Goal: Transaction & Acquisition: Purchase product/service

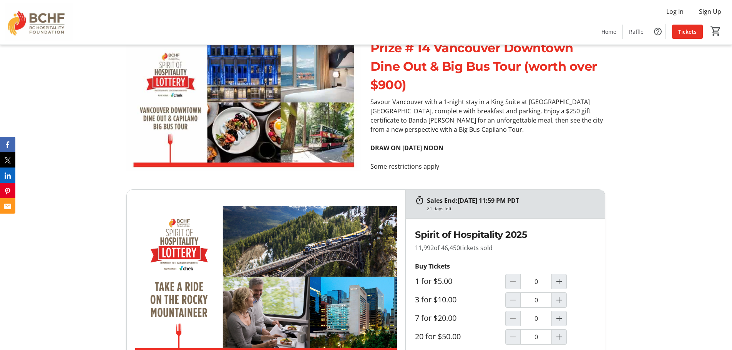
scroll to position [3073, 0]
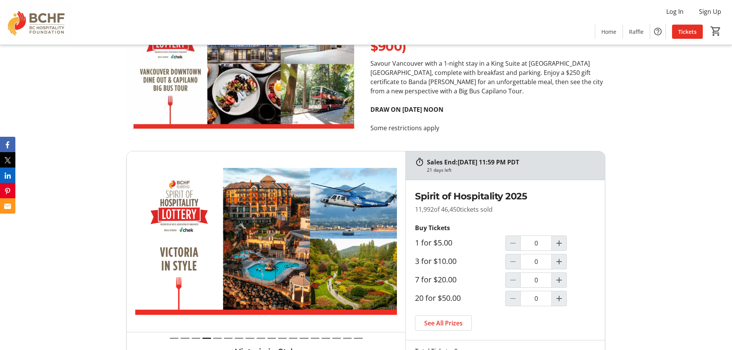
drag, startPoint x: 140, startPoint y: 307, endPoint x: 147, endPoint y: 304, distance: 7.8
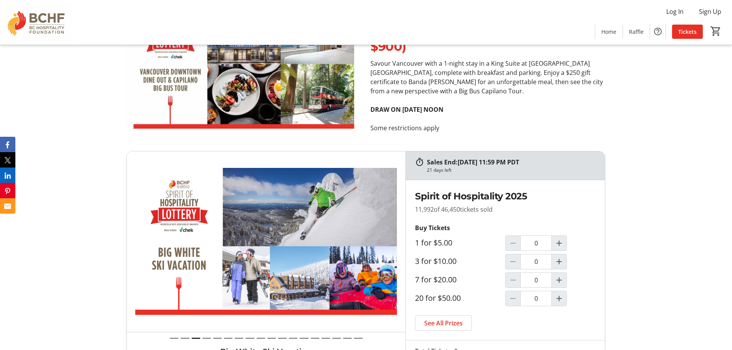
click at [287, 234] on img at bounding box center [266, 241] width 278 height 181
click at [562, 257] on mat-icon "Increment by one" at bounding box center [558, 261] width 9 height 9
type input "1"
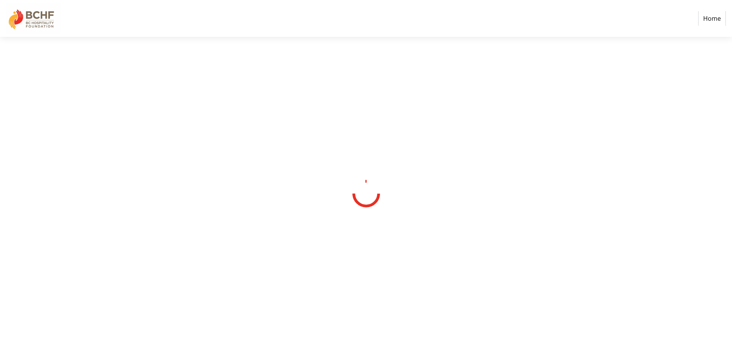
select select "CA"
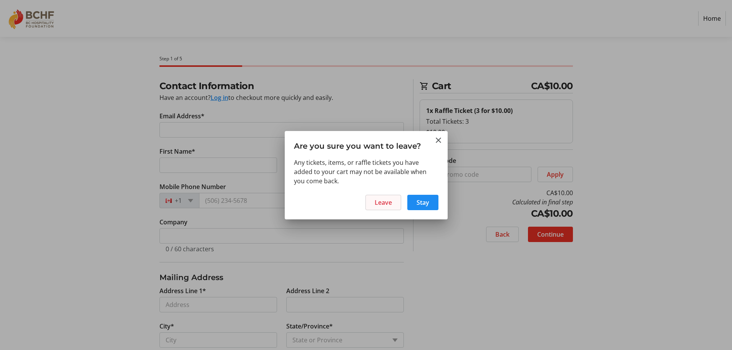
click at [371, 200] on span at bounding box center [383, 202] width 35 height 18
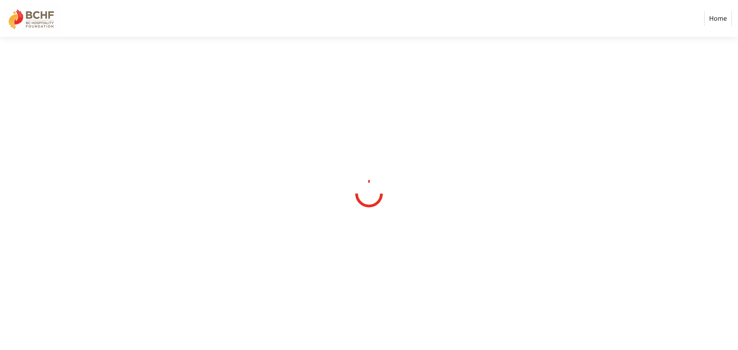
select select "CA"
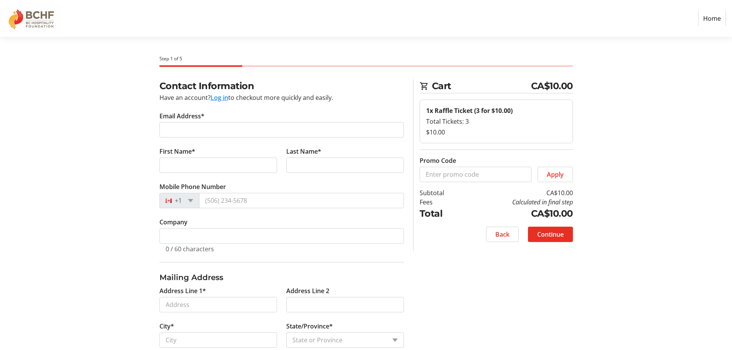
click at [35, 21] on img at bounding box center [33, 18] width 55 height 31
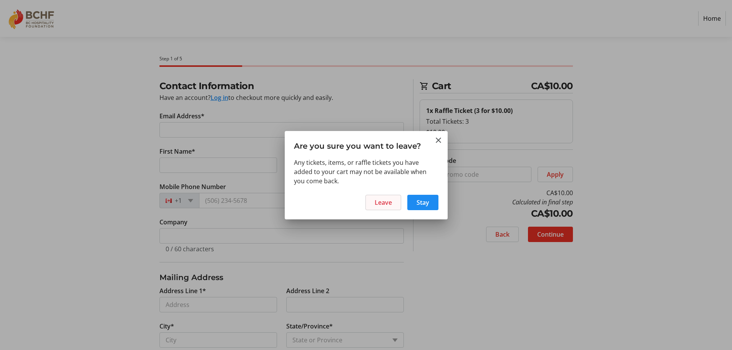
click at [383, 198] on span "Leave" at bounding box center [383, 202] width 17 height 9
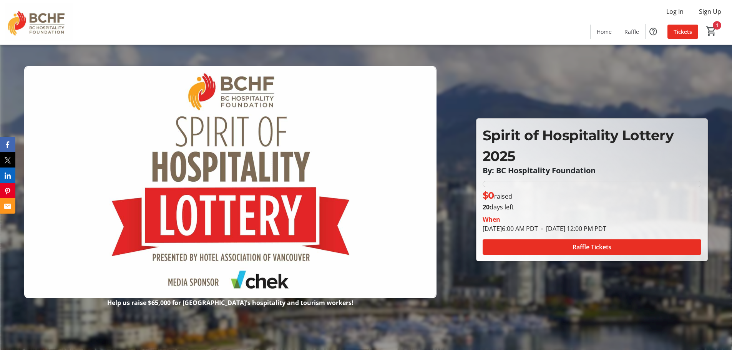
type input "1"
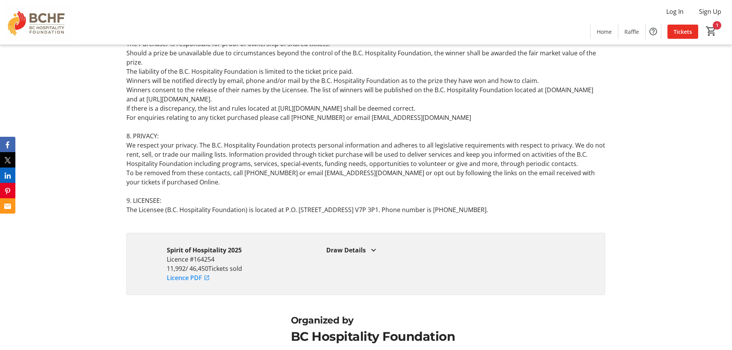
scroll to position [4302, 0]
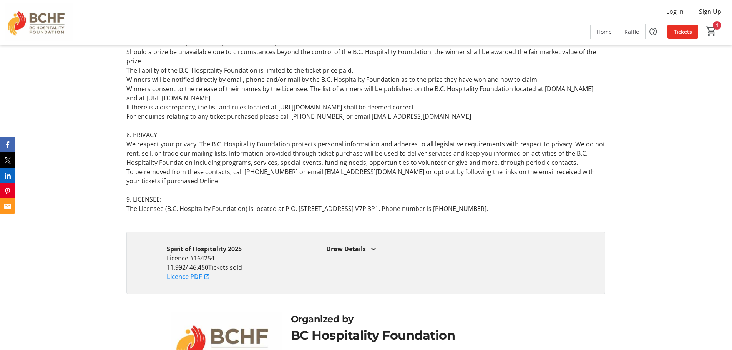
click at [354, 244] on div "Draw Details" at bounding box center [445, 248] width 239 height 9
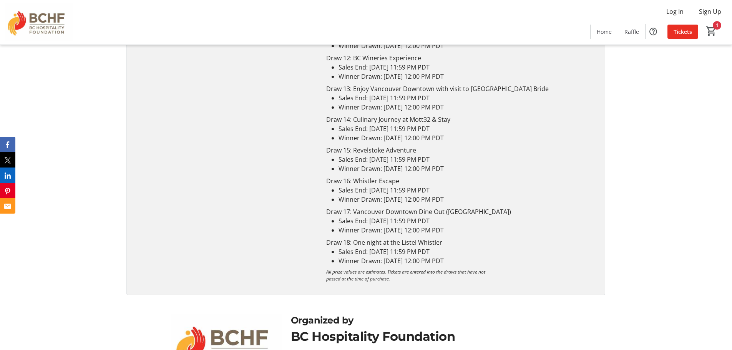
scroll to position [4864, 0]
